Goal: Information Seeking & Learning: Get advice/opinions

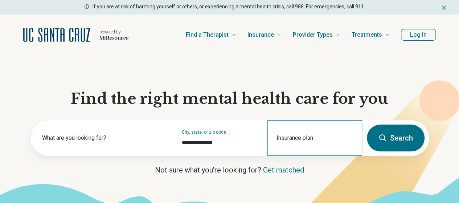
click at [308, 135] on div "Insurance plan" at bounding box center [314, 138] width 95 height 36
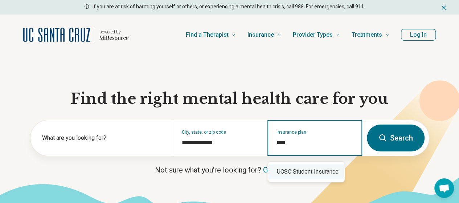
click at [304, 174] on div "UCSC Student Insurance" at bounding box center [306, 171] width 76 height 15
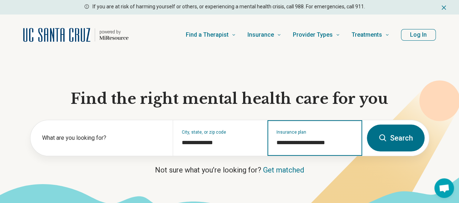
type input "**********"
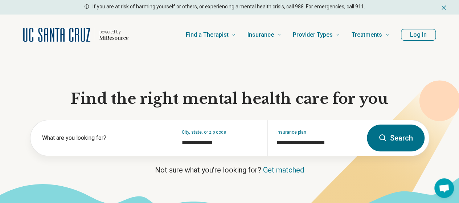
click at [417, 29] on button "Log In" at bounding box center [418, 35] width 35 height 12
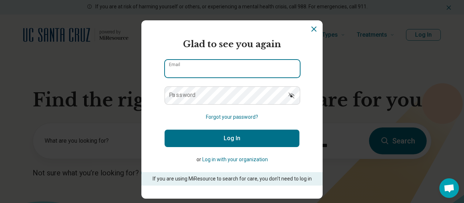
click at [229, 69] on input "Email" at bounding box center [232, 68] width 135 height 17
click at [229, 69] on input "*******" at bounding box center [232, 68] width 135 height 17
type input "**********"
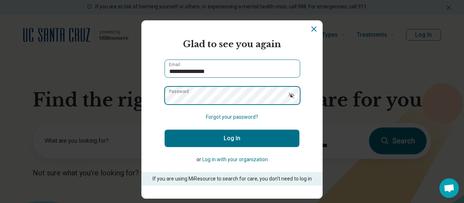
click at [165, 130] on button "Log In" at bounding box center [232, 138] width 135 height 17
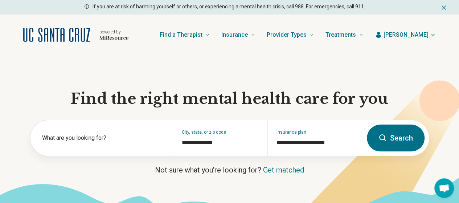
click at [397, 140] on button "Search" at bounding box center [396, 137] width 58 height 27
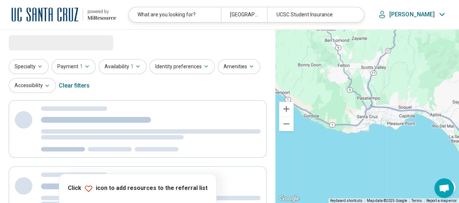
select select "***"
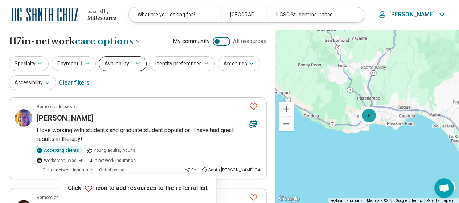
click at [107, 58] on button "Availability 1" at bounding box center [123, 63] width 48 height 15
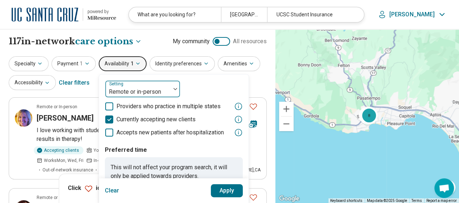
click at [138, 88] on div at bounding box center [137, 92] width 59 height 10
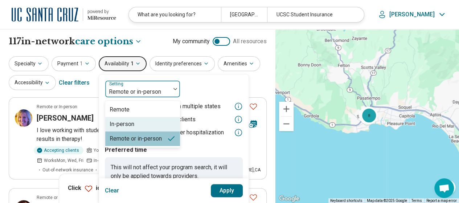
click at [131, 125] on div "In-person" at bounding box center [122, 124] width 25 height 9
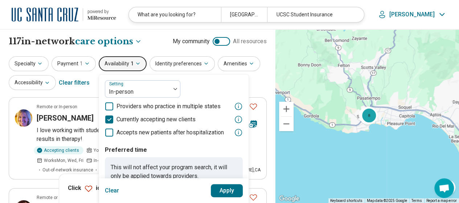
click at [218, 191] on button "Apply" at bounding box center [227, 190] width 32 height 13
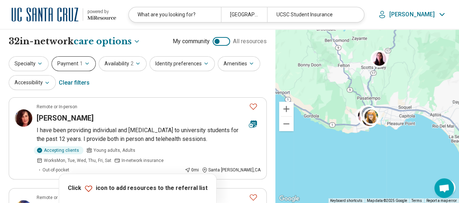
click at [80, 62] on span "1" at bounding box center [81, 64] width 3 height 8
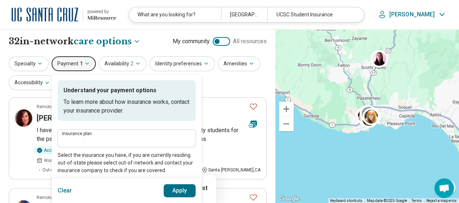
type input "**********"
click at [80, 62] on span "1" at bounding box center [81, 64] width 3 height 8
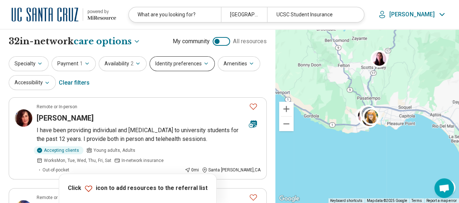
click at [185, 60] on button "Identity preferences" at bounding box center [181, 63] width 65 height 15
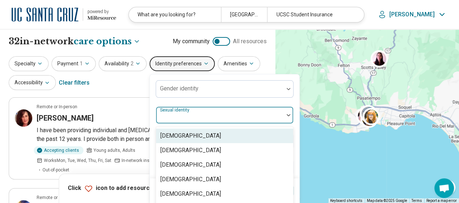
click at [194, 119] on div at bounding box center [220, 118] width 122 height 10
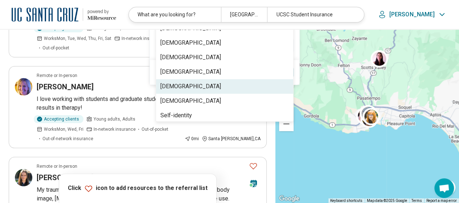
scroll to position [123, 0]
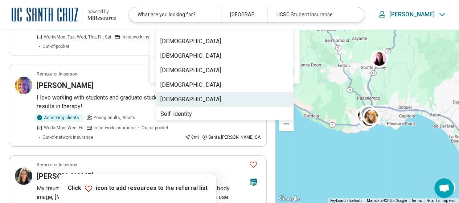
click at [191, 103] on div "Queer" at bounding box center [224, 99] width 137 height 15
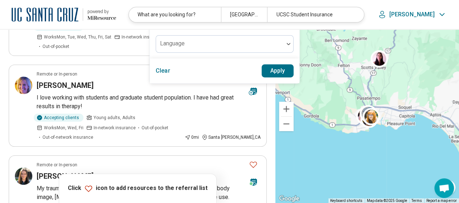
click at [150, 72] on div "Clear Apply" at bounding box center [224, 70] width 149 height 25
click at [263, 70] on button "Apply" at bounding box center [278, 70] width 32 height 13
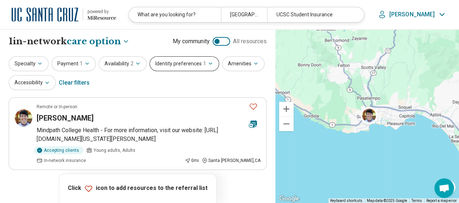
click at [174, 64] on button "Identity preferences 1" at bounding box center [184, 63] width 70 height 15
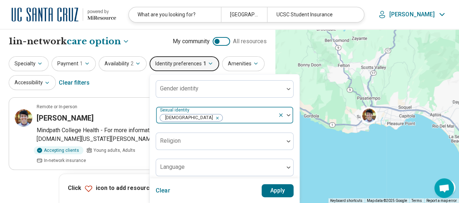
click at [213, 116] on icon "Remove [object Object]" at bounding box center [215, 117] width 5 height 5
click at [282, 190] on button "Apply" at bounding box center [278, 190] width 32 height 13
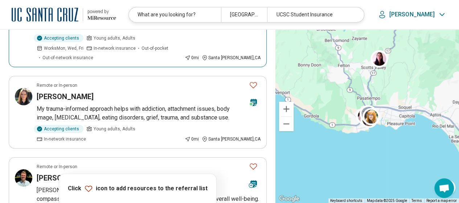
scroll to position [218, 0]
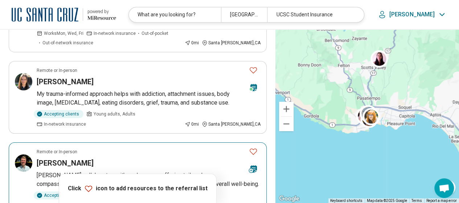
click at [137, 158] on div "Brennen Facchini" at bounding box center [140, 163] width 206 height 10
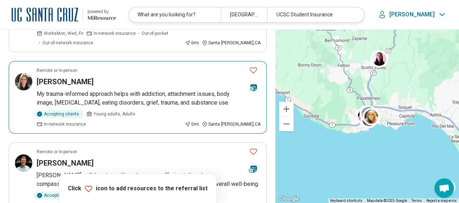
click at [197, 90] on p "My trauma-informed approach helps with addiction, attachment issues, body image…" at bounding box center [149, 98] width 224 height 17
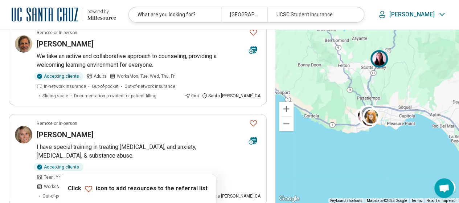
scroll to position [1233, 0]
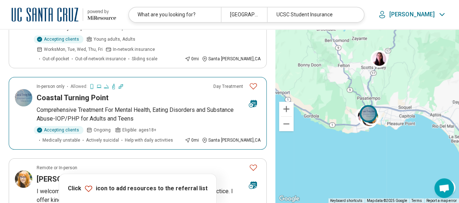
scroll to position [1596, 0]
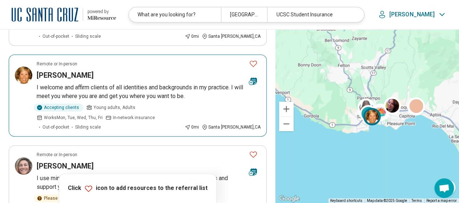
scroll to position [145, 0]
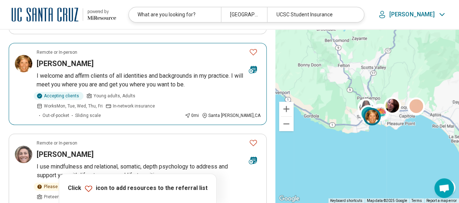
click at [180, 81] on article "Remote or In-person Shanowa Simington I welcome and affirm clients of all ident…" at bounding box center [138, 84] width 258 height 82
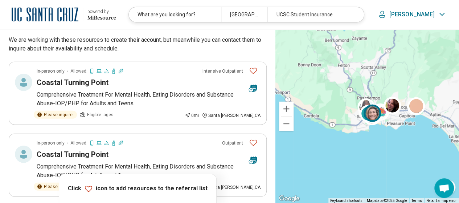
scroll to position [979, 0]
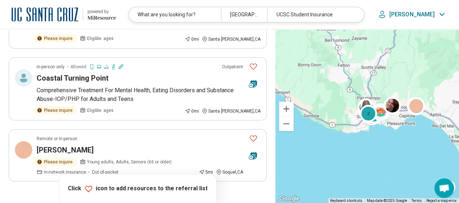
click at [128, 196] on button "1" at bounding box center [129, 202] width 12 height 12
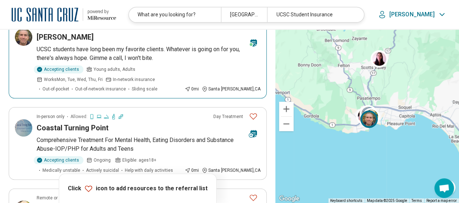
scroll to position [1560, 0]
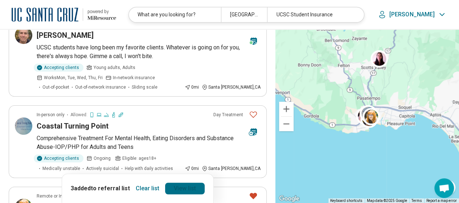
click at [170, 182] on link "View list" at bounding box center [185, 188] width 40 height 12
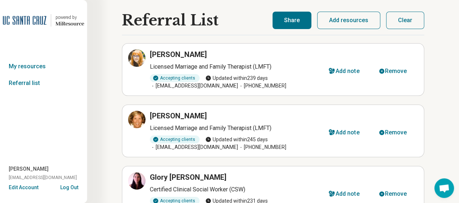
click at [293, 19] on button "Share" at bounding box center [291, 20] width 39 height 17
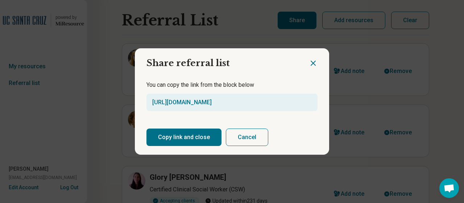
click at [181, 132] on button "Copy link and close" at bounding box center [184, 136] width 75 height 17
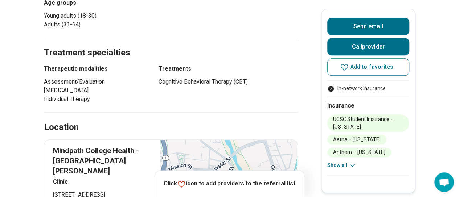
scroll to position [290, 0]
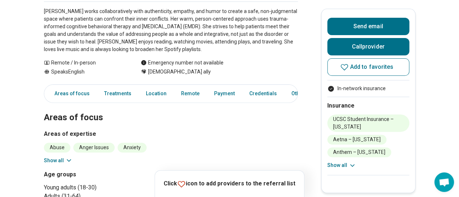
scroll to position [181, 0]
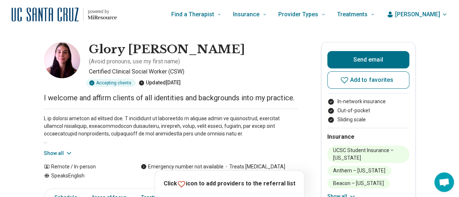
click at [73, 150] on icon at bounding box center [68, 153] width 7 height 7
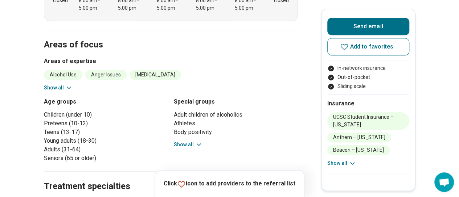
scroll to position [326, 0]
click at [67, 84] on icon at bounding box center [68, 87] width 7 height 7
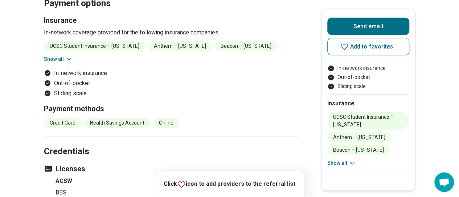
scroll to position [979, 0]
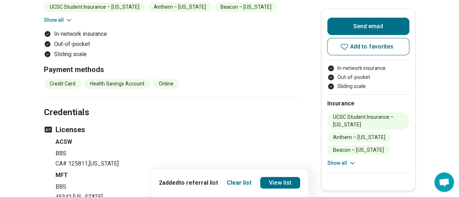
click at [345, 41] on button "Add to favorites" at bounding box center [368, 46] width 82 height 17
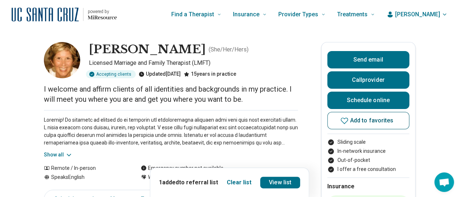
click at [373, 121] on span "Add to favorites" at bounding box center [372, 121] width 44 height 6
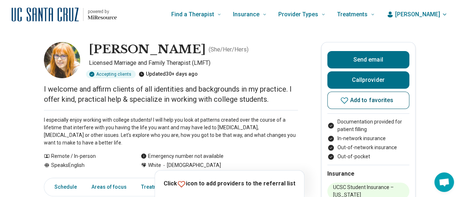
click at [343, 101] on icon at bounding box center [344, 100] width 9 height 9
